Goal: Transaction & Acquisition: Download file/media

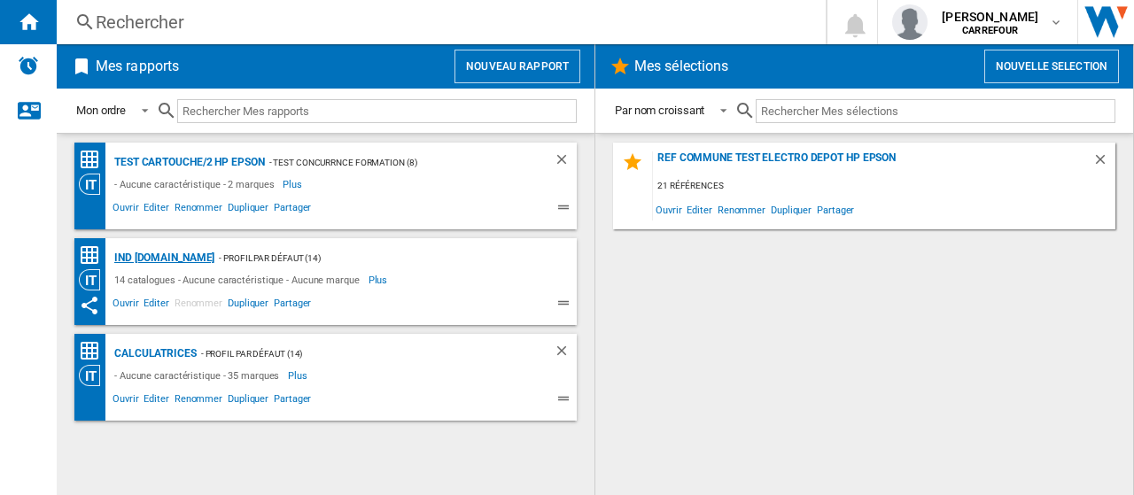
click at [180, 256] on div "Ind [DOMAIN_NAME]" at bounding box center [162, 258] width 105 height 22
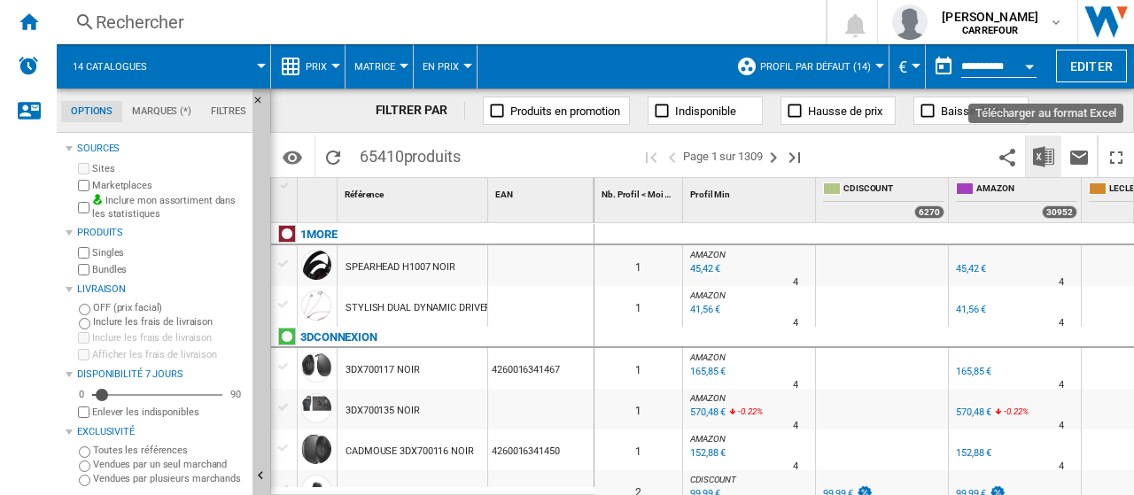
click at [1038, 157] on img "Télécharger au format Excel" at bounding box center [1043, 156] width 21 height 21
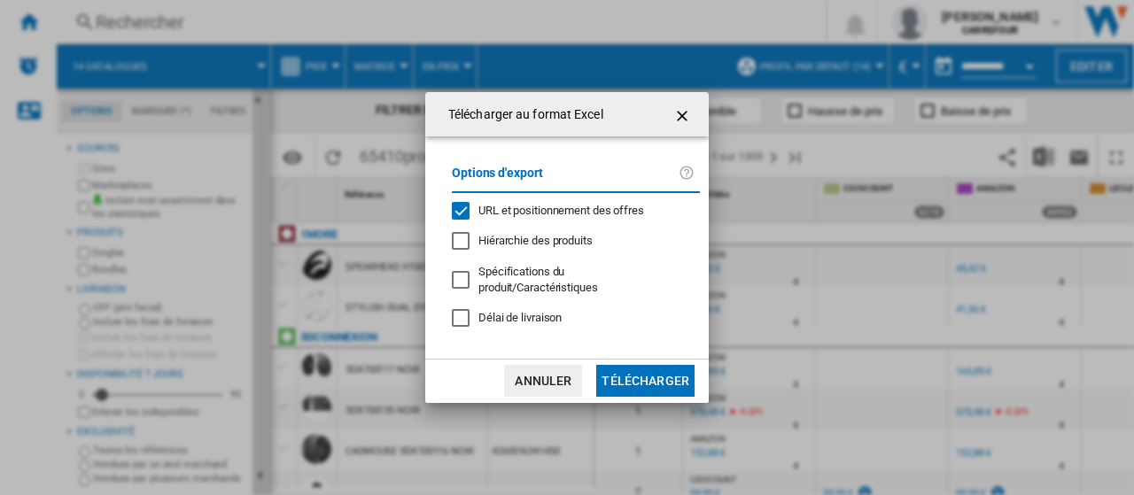
click at [465, 220] on div "URL et positionnement des offres" at bounding box center [461, 211] width 18 height 18
click at [648, 373] on button "Télécharger" at bounding box center [645, 381] width 98 height 32
